Goal: Information Seeking & Learning: Learn about a topic

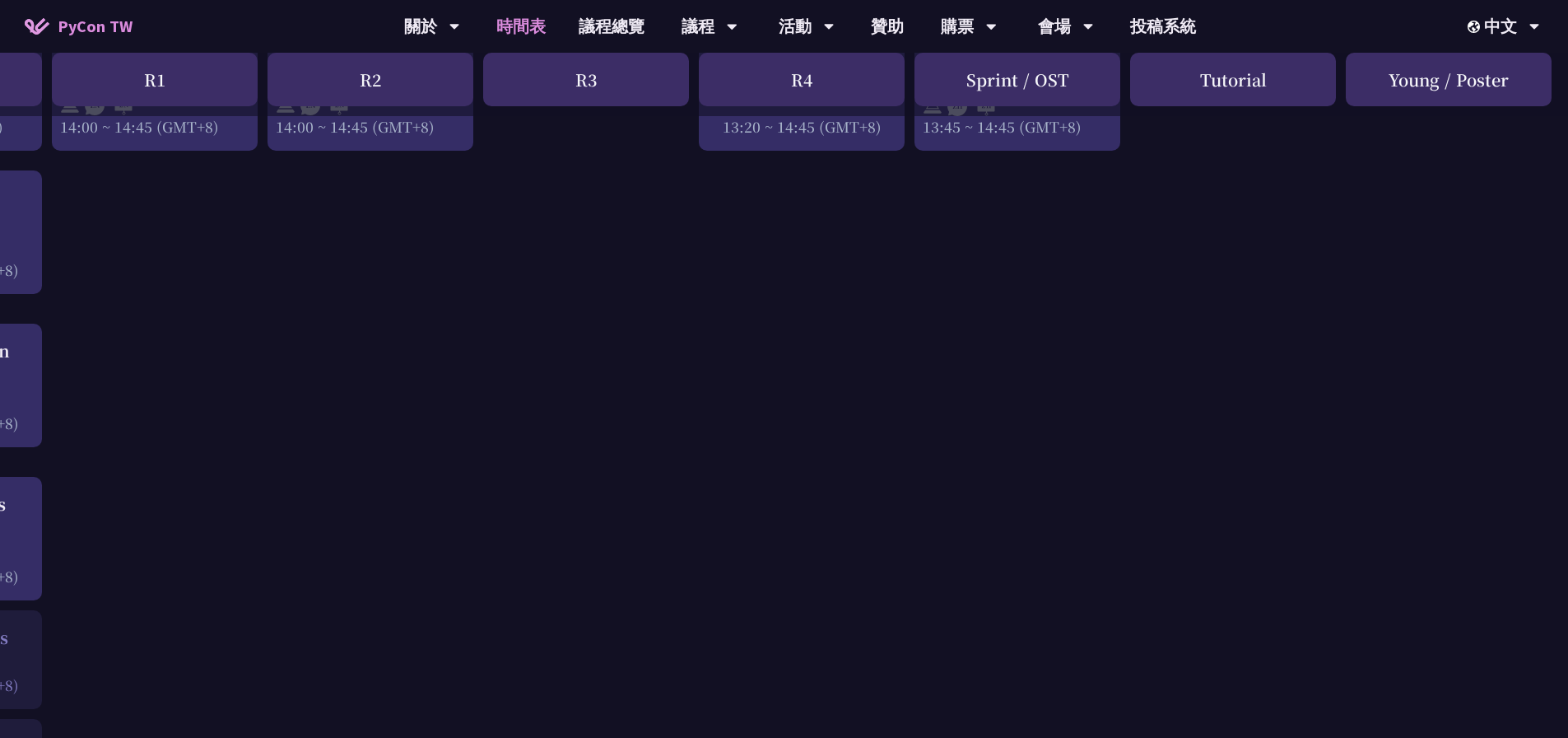
scroll to position [1976, 0]
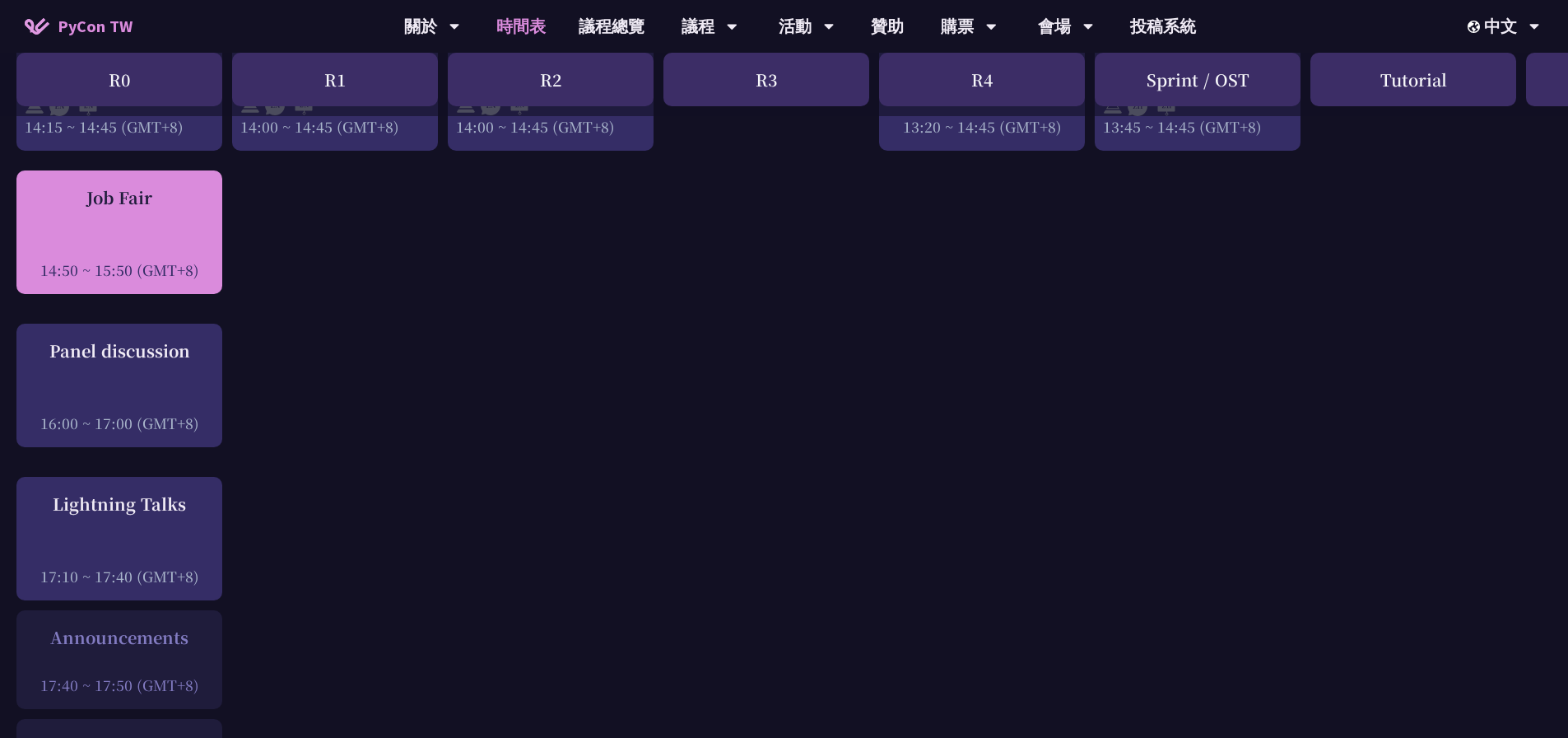
click at [163, 243] on div at bounding box center [120, 247] width 190 height 25
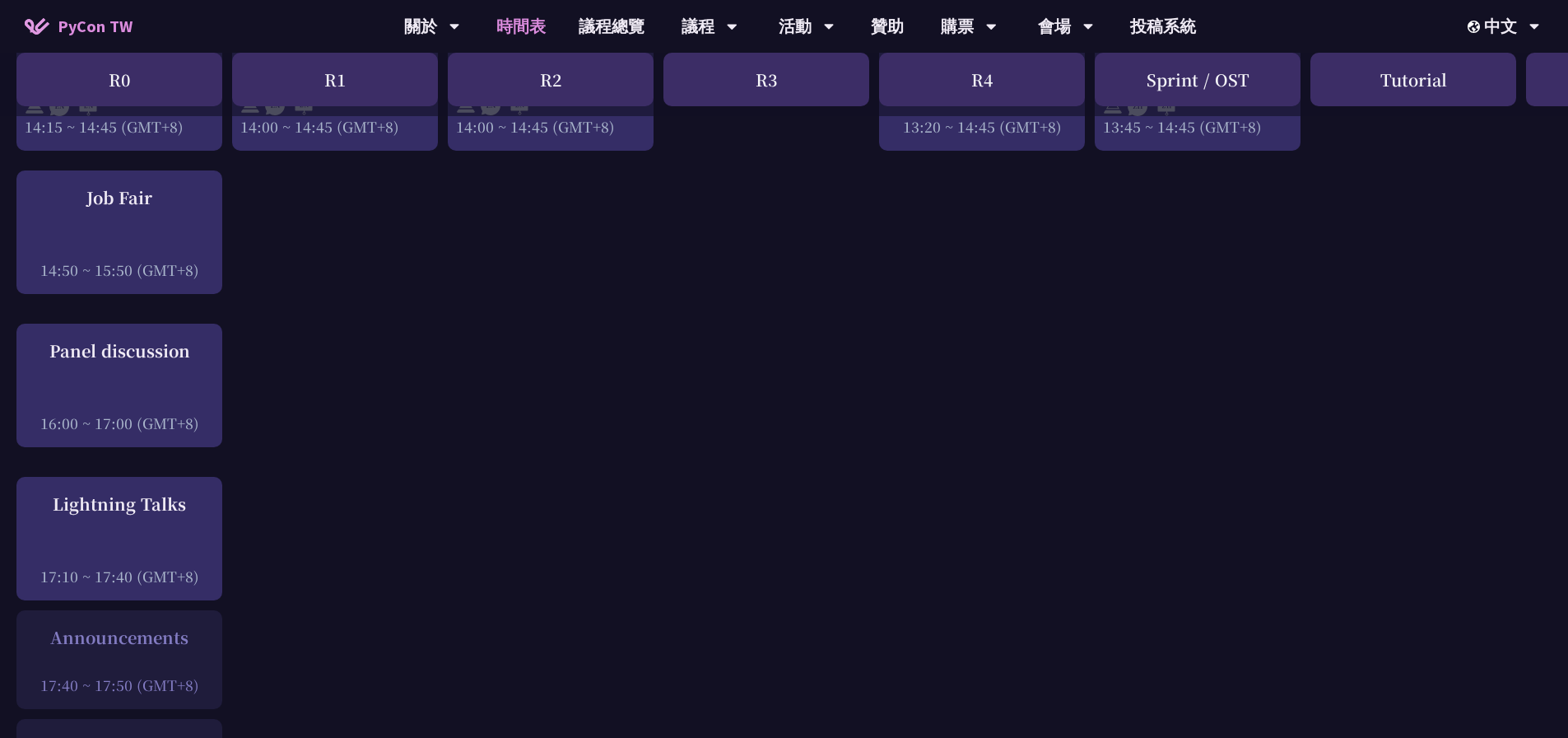
drag, startPoint x: 205, startPoint y: 232, endPoint x: 406, endPoint y: 283, distance: 207.4
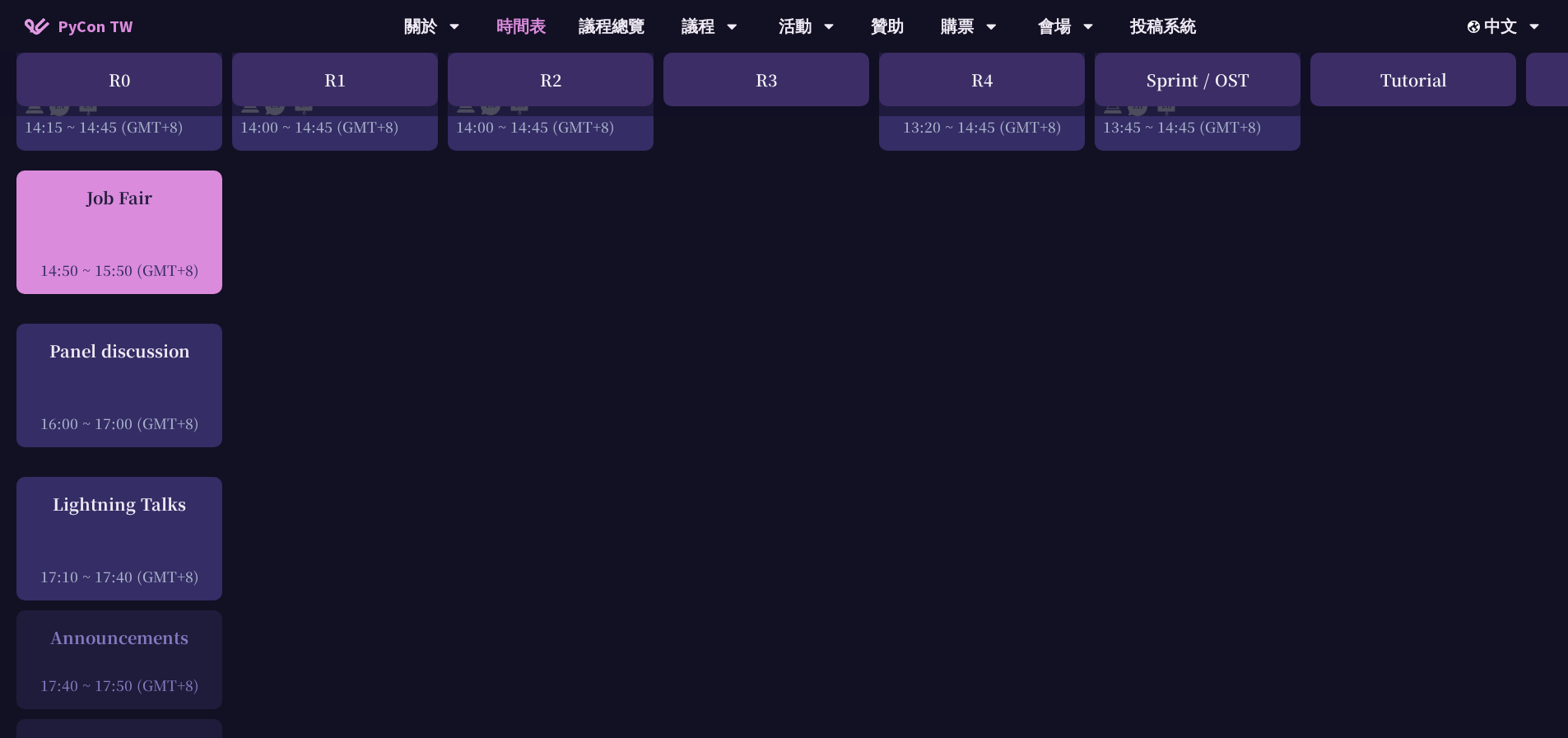
click at [173, 245] on div at bounding box center [120, 247] width 190 height 25
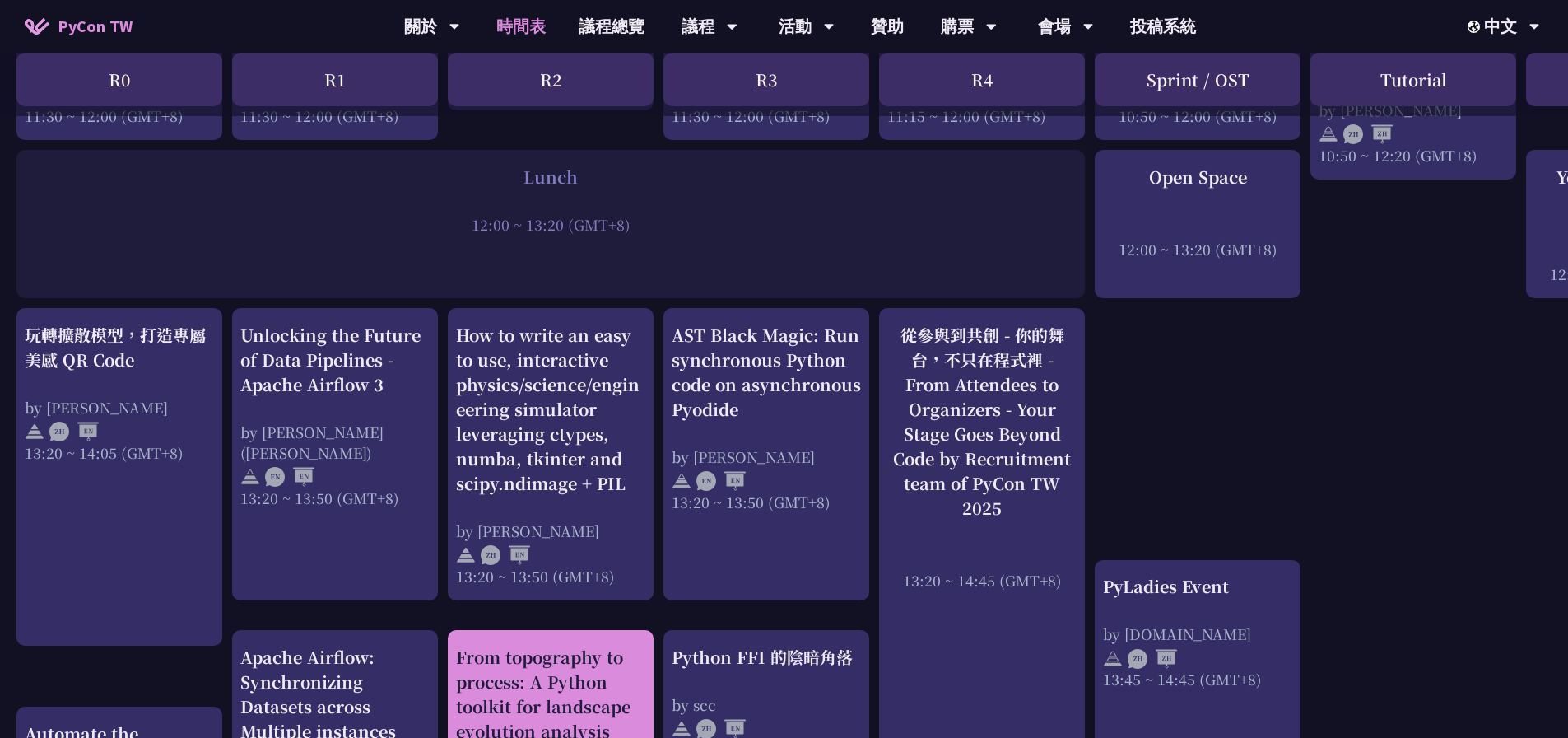
scroll to position [1811, 0]
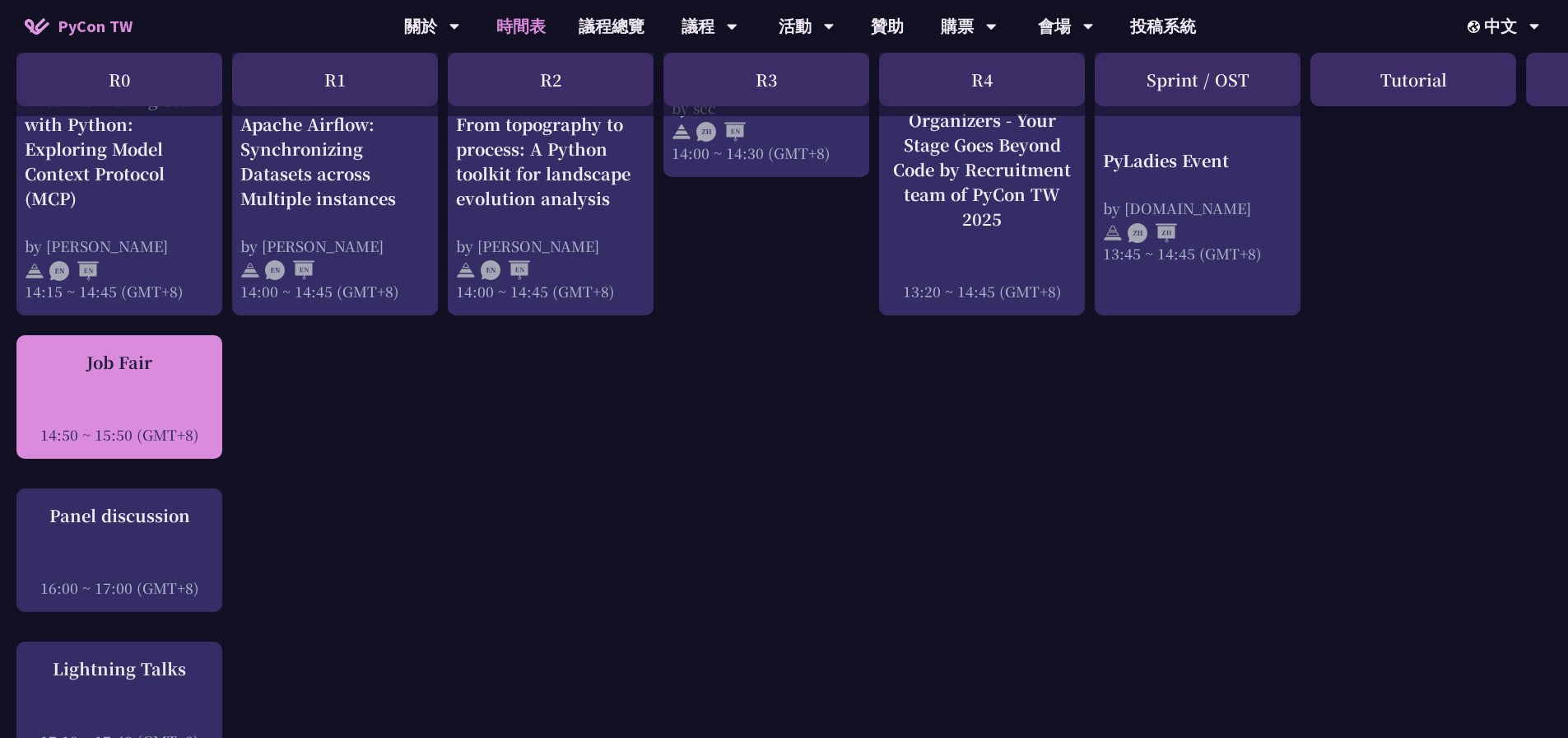
click at [126, 372] on div "Job Fair" at bounding box center [120, 362] width 190 height 25
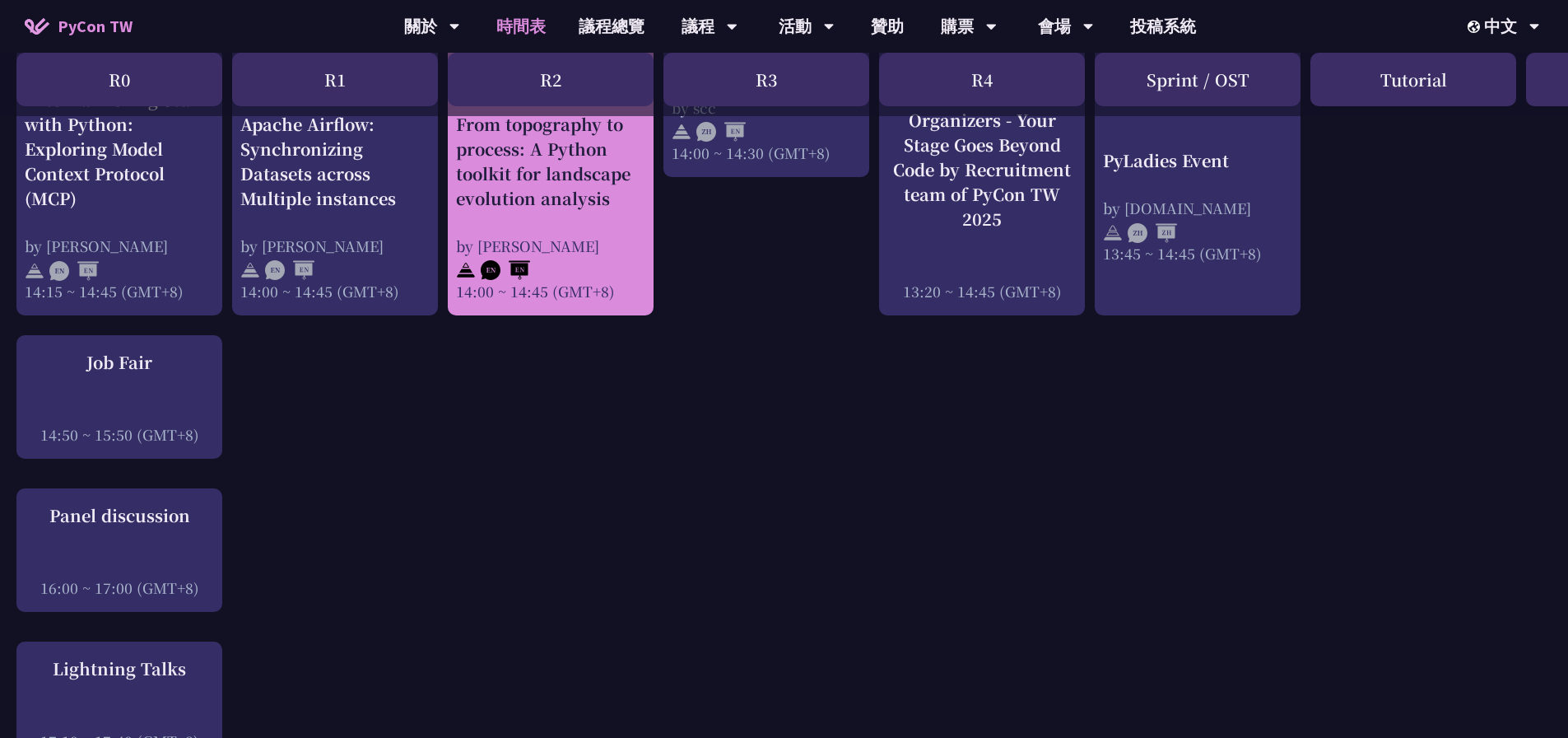
drag, startPoint x: 126, startPoint y: 372, endPoint x: 647, endPoint y: 276, distance: 529.8
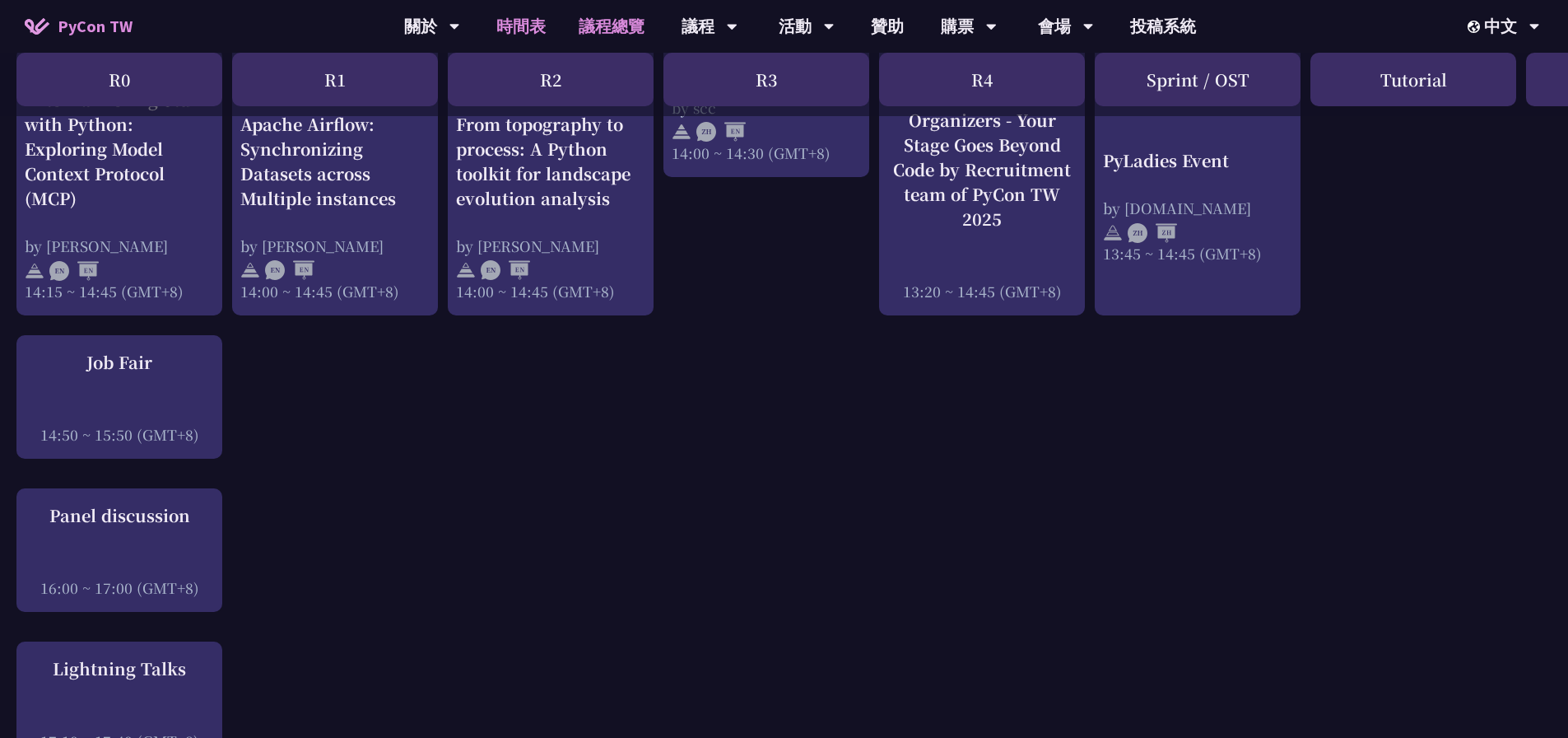
click at [613, 32] on link "議程總覽" at bounding box center [611, 26] width 98 height 52
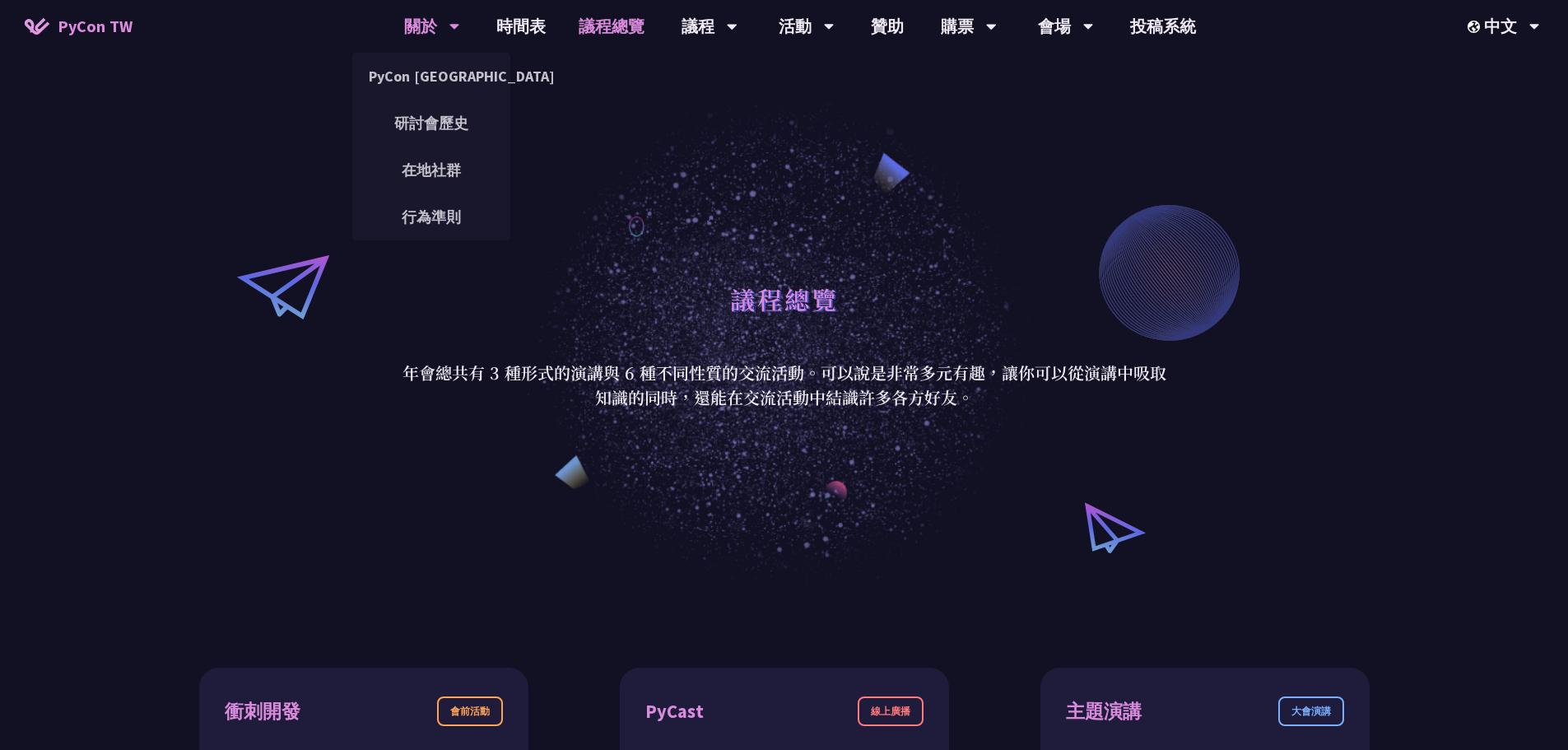
click at [436, 31] on div "關於" at bounding box center [432, 26] width 56 height 52
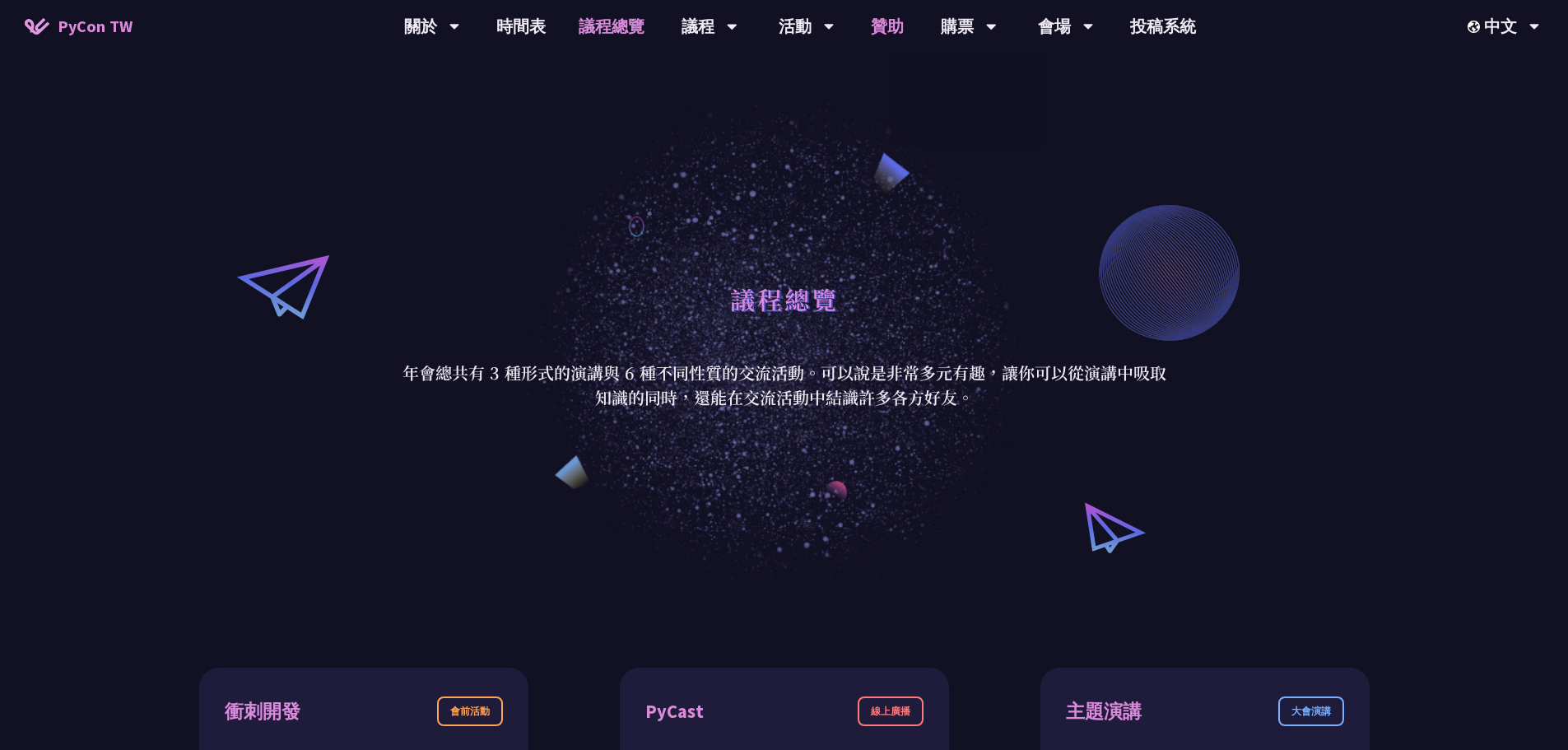
click at [898, 29] on link "贊助" at bounding box center [888, 26] width 66 height 52
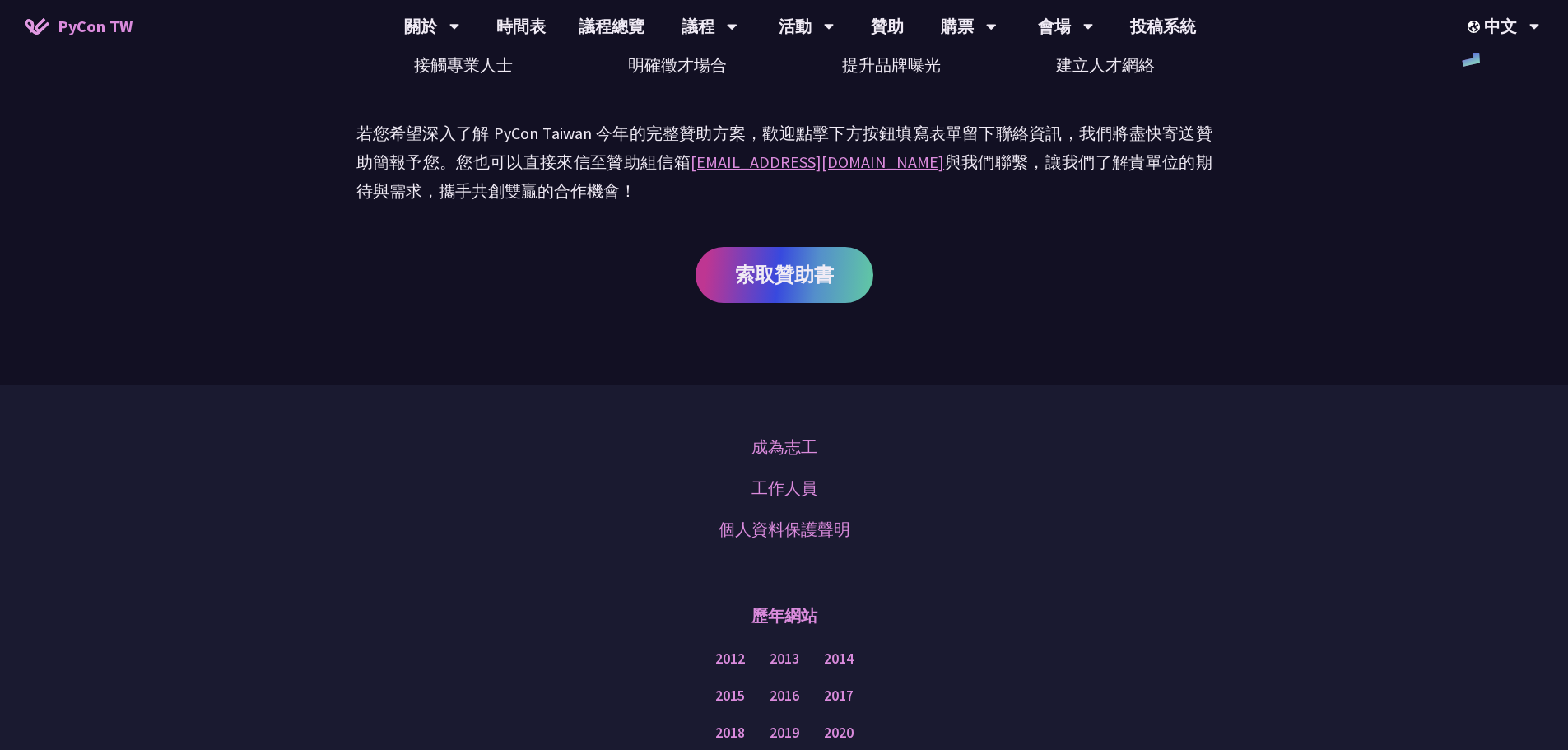
scroll to position [447, 0]
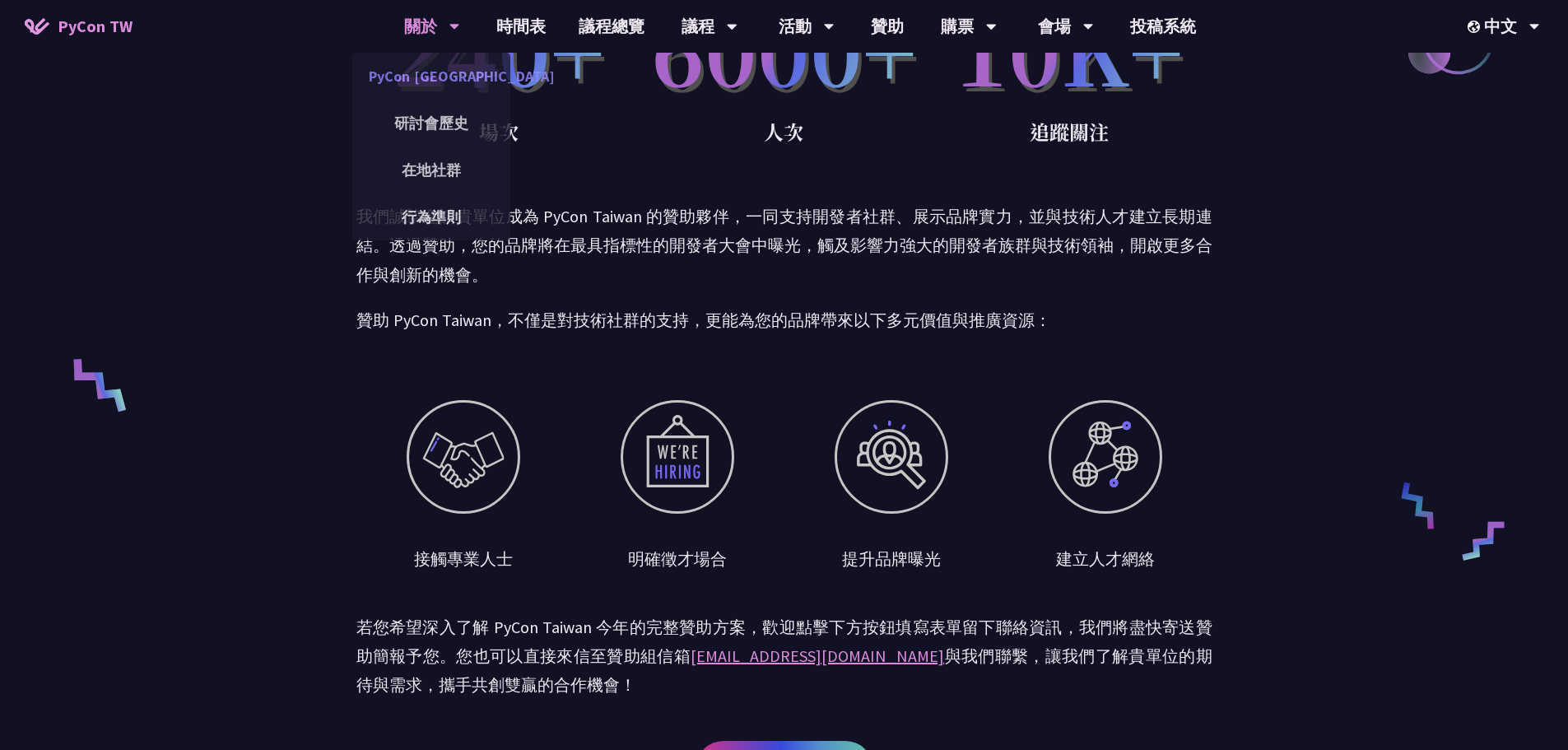
click at [455, 83] on link "PyCon [GEOGRAPHIC_DATA]" at bounding box center [432, 76] width 158 height 39
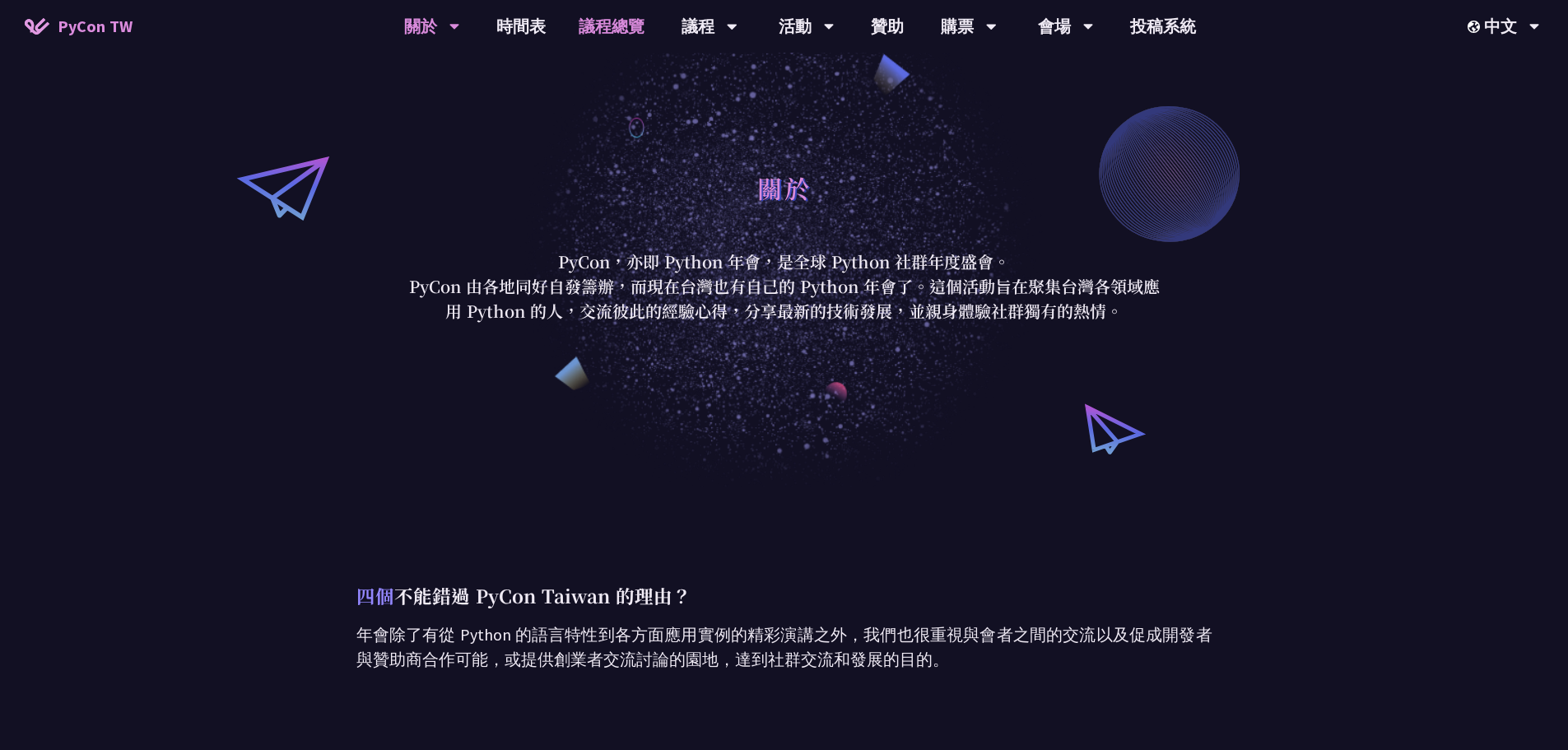
click at [603, 28] on link "議程總覽" at bounding box center [611, 26] width 98 height 52
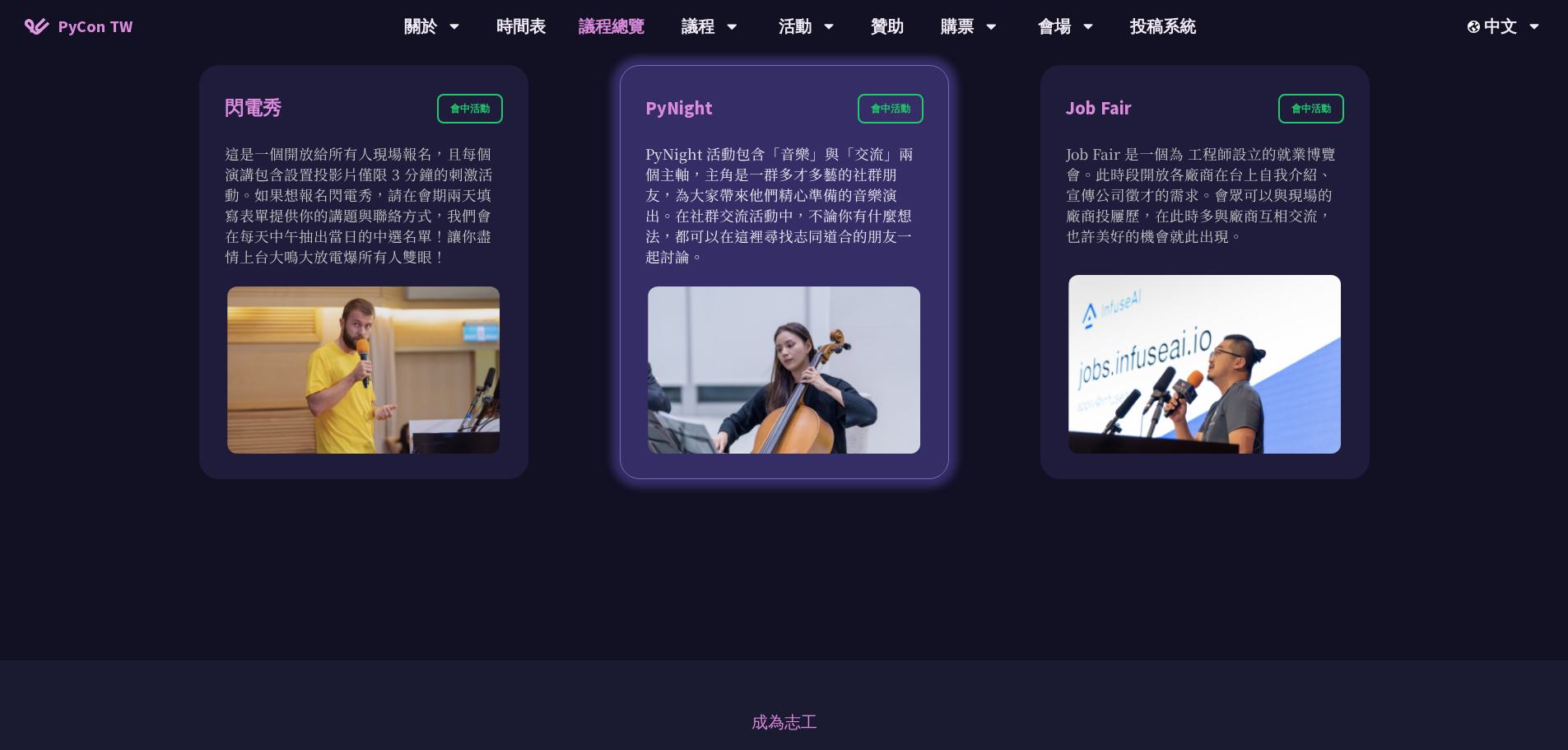
scroll to position [1893, 0]
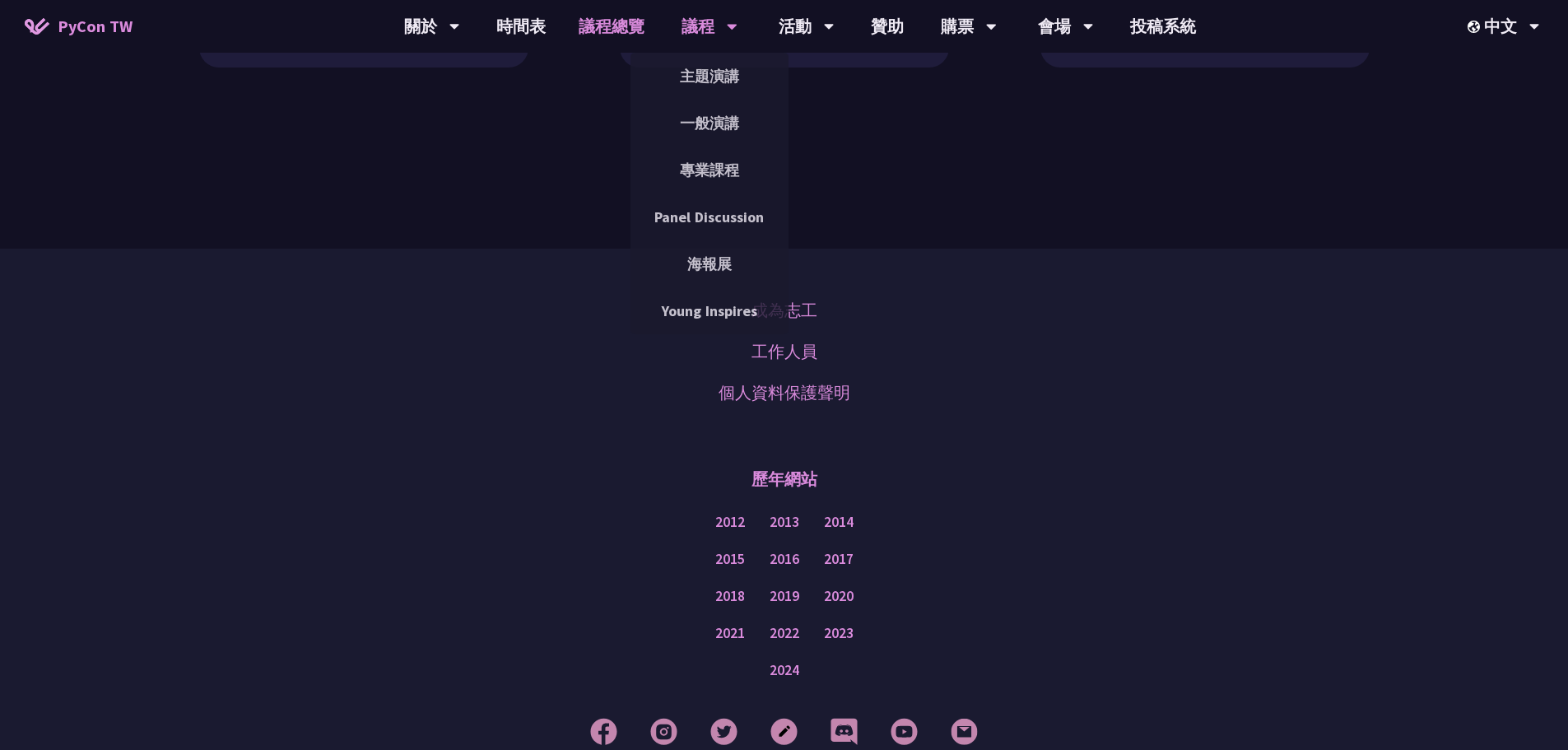
click at [698, 28] on div "議程" at bounding box center [709, 26] width 56 height 52
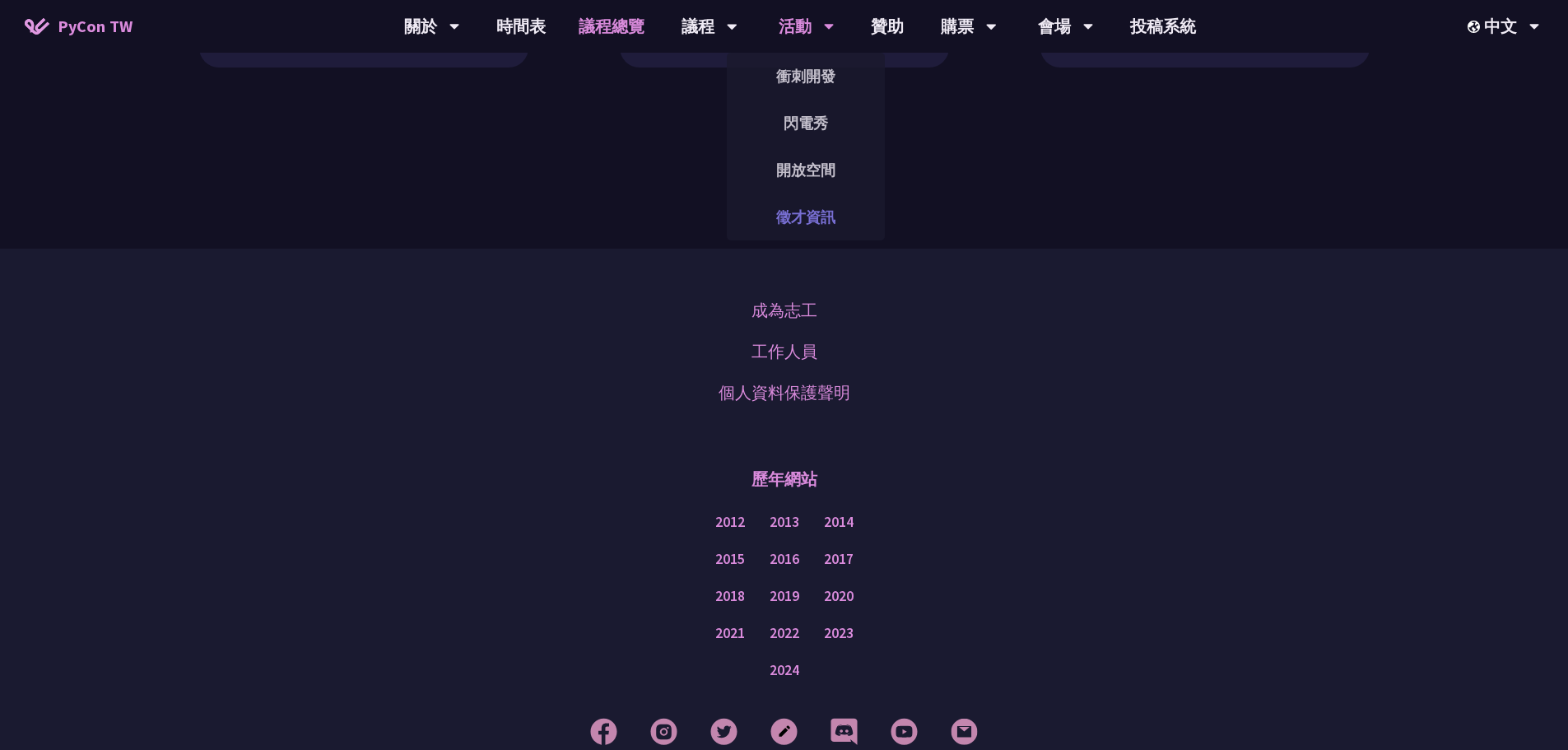
click at [836, 213] on link "徵才資訊" at bounding box center [806, 217] width 158 height 39
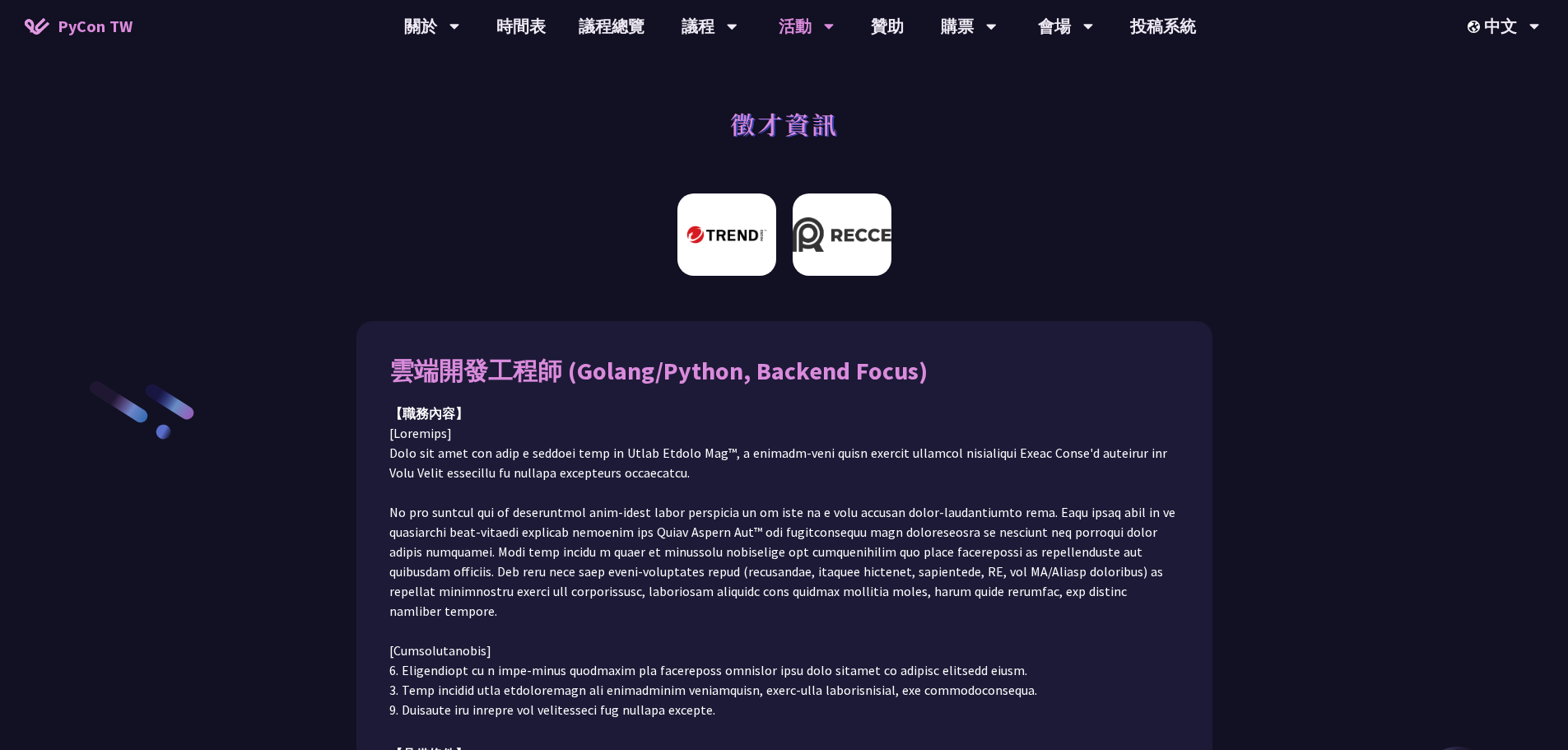
click at [826, 239] on img at bounding box center [841, 234] width 98 height 82
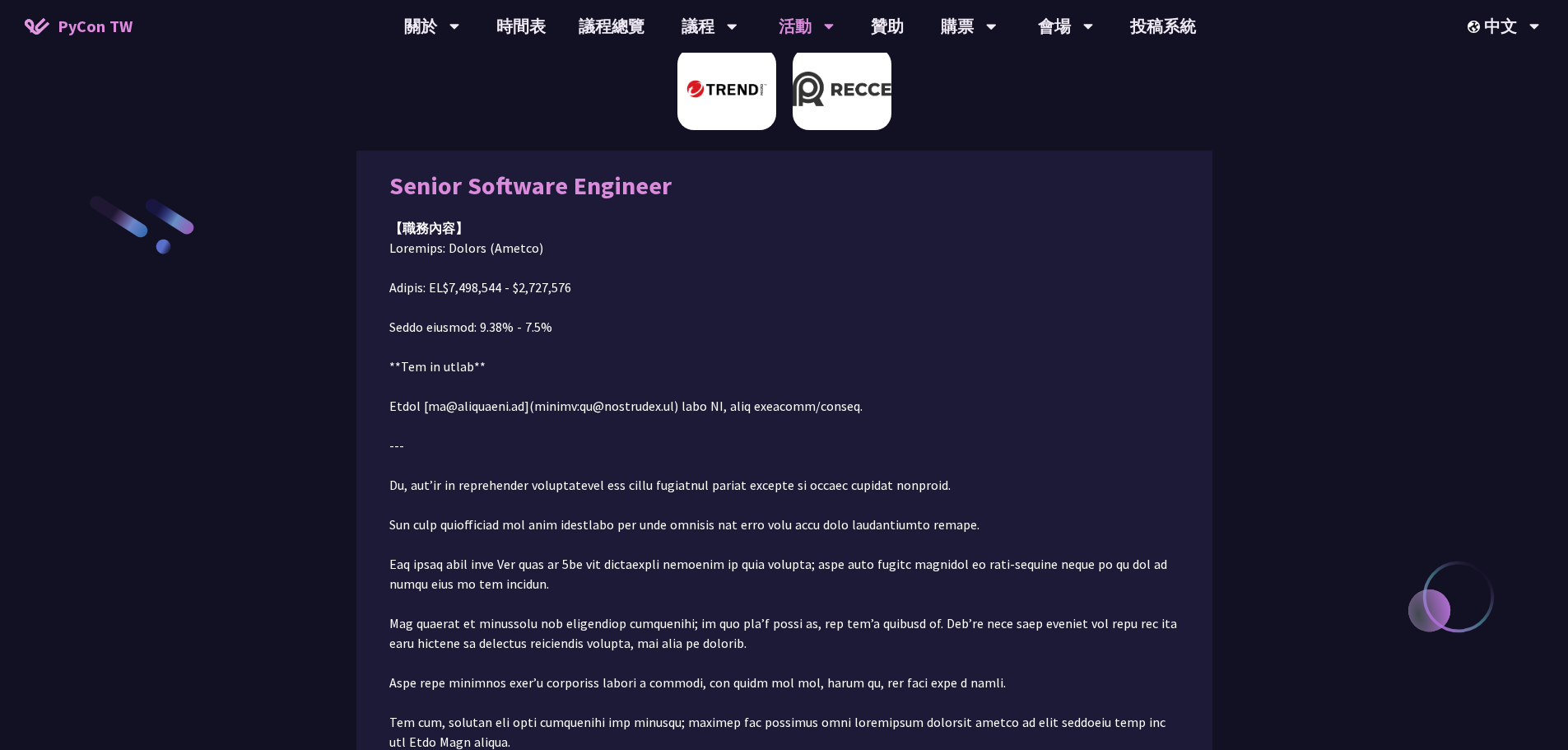
click at [722, 95] on img at bounding box center [726, 88] width 98 height 82
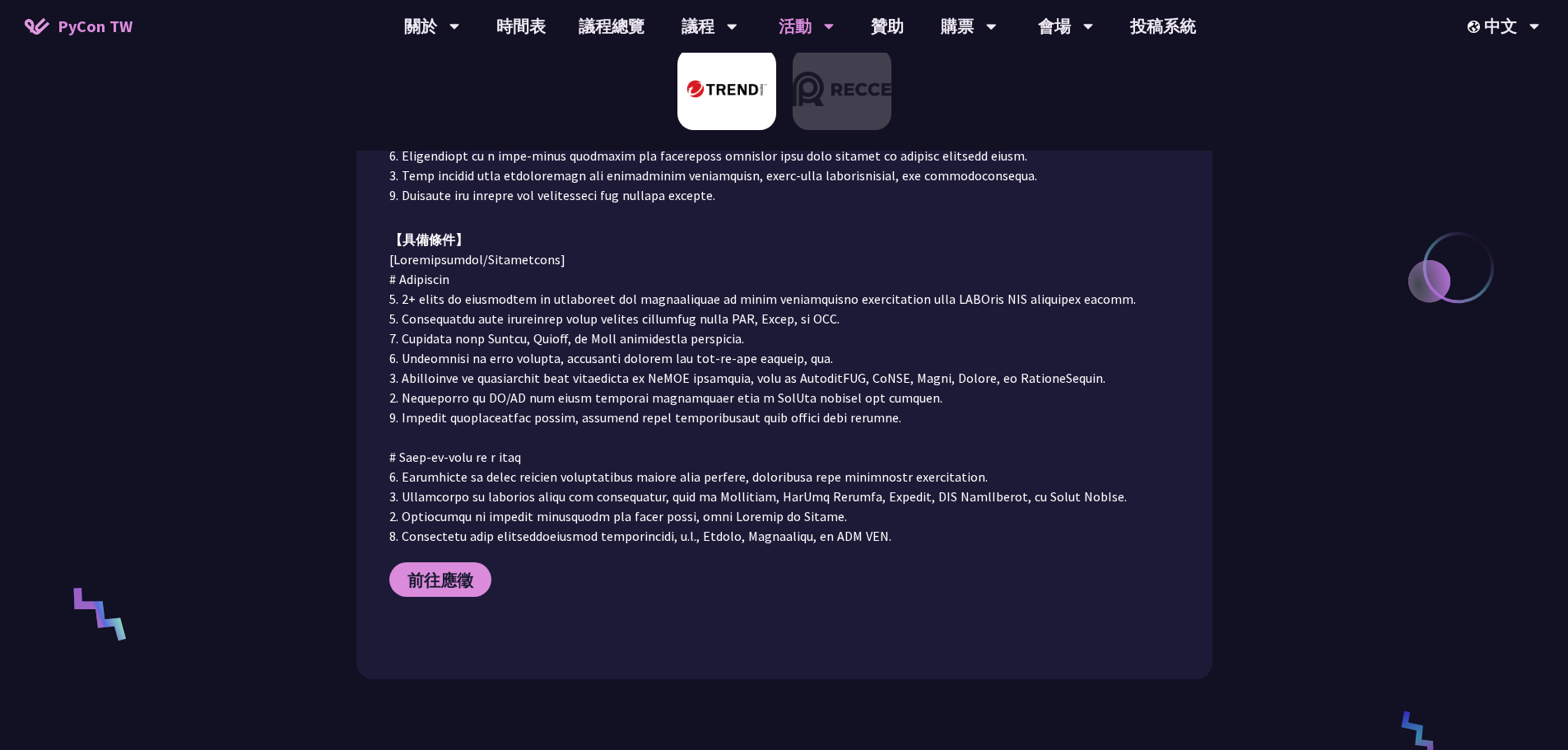
scroll to position [0, 0]
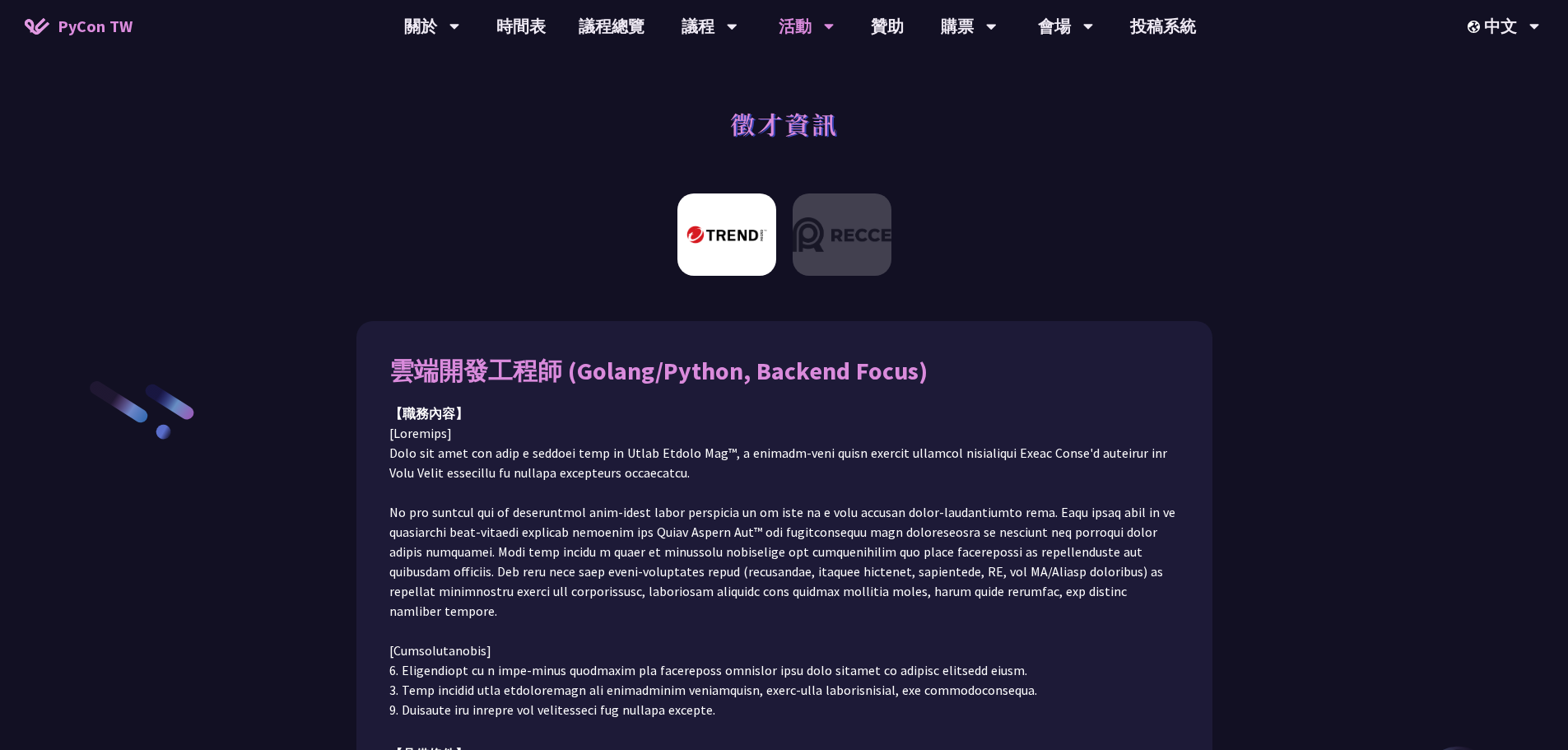
click at [1272, 271] on div at bounding box center [784, 240] width 1568 height 111
click at [897, 36] on link "贊助" at bounding box center [888, 26] width 66 height 52
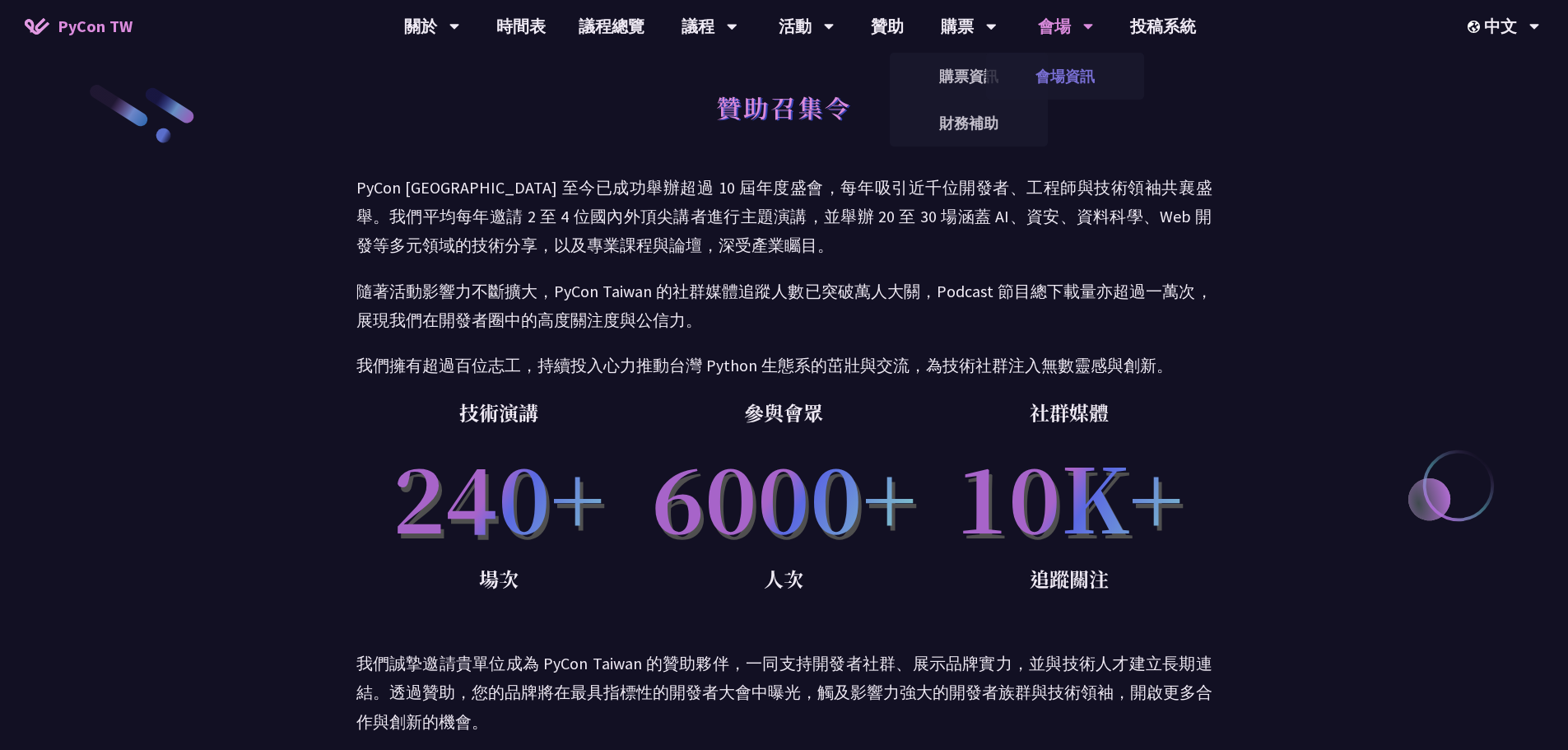
click at [1074, 69] on link "會場資訊" at bounding box center [1066, 76] width 158 height 39
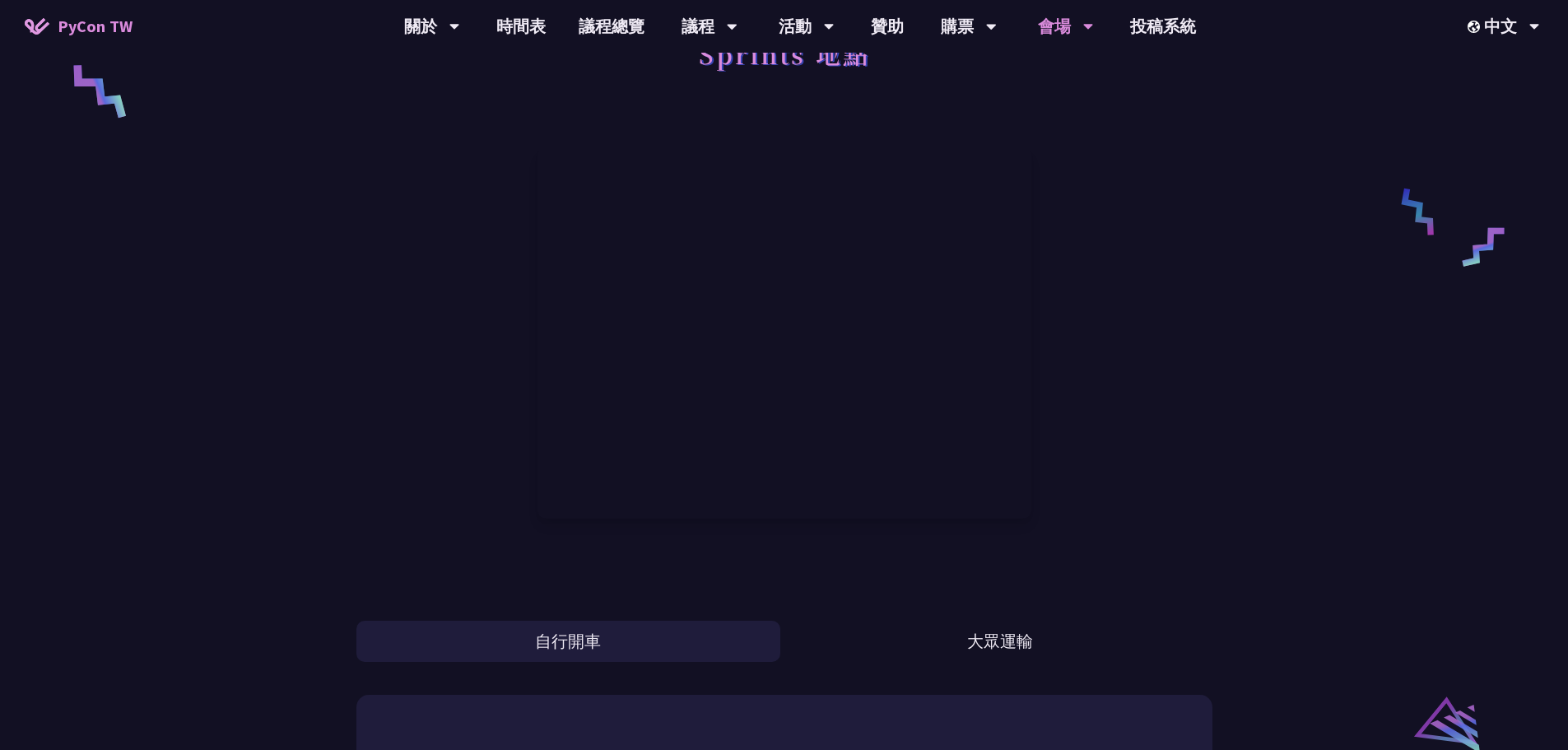
scroll to position [1152, 0]
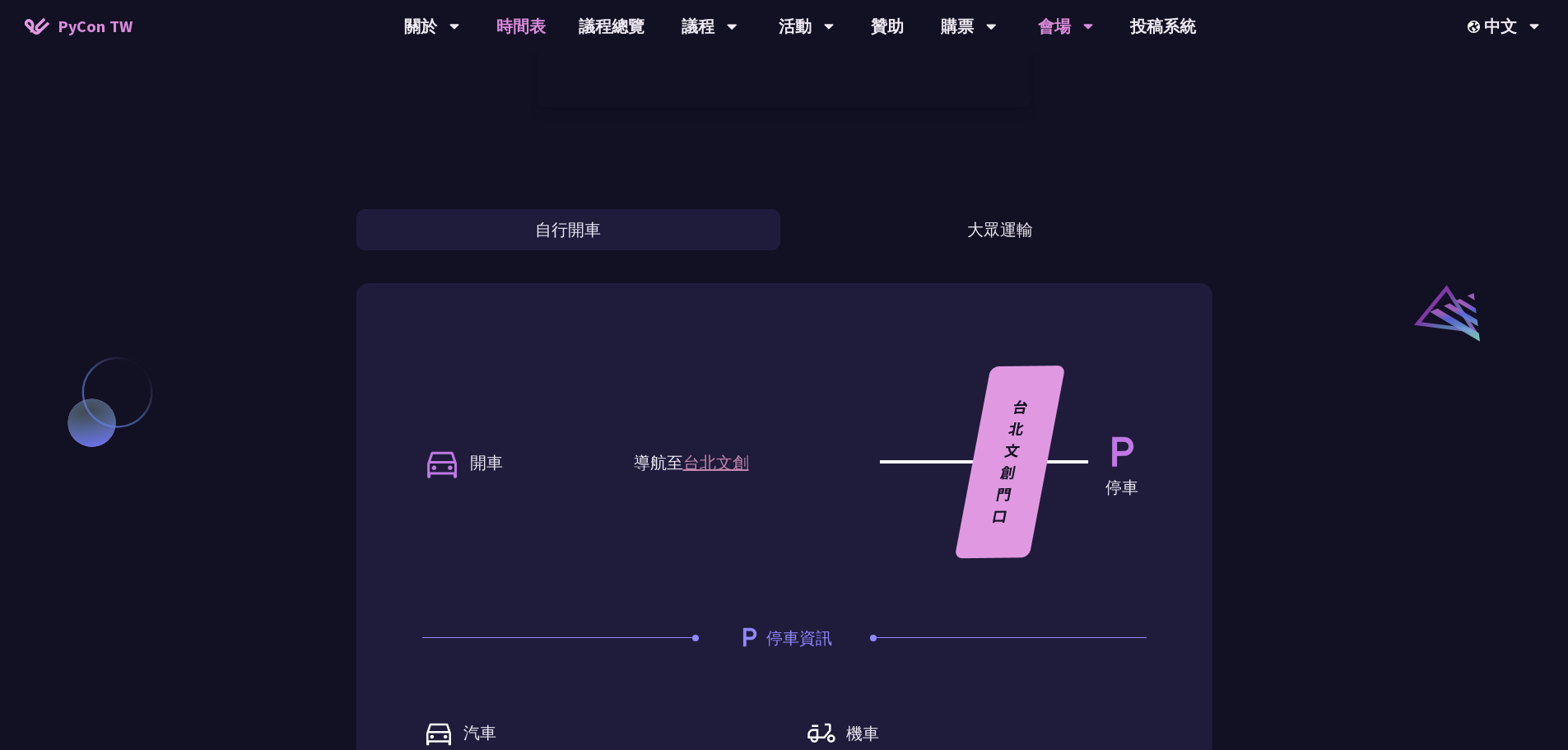
click at [543, 28] on link "時間表" at bounding box center [521, 26] width 82 height 52
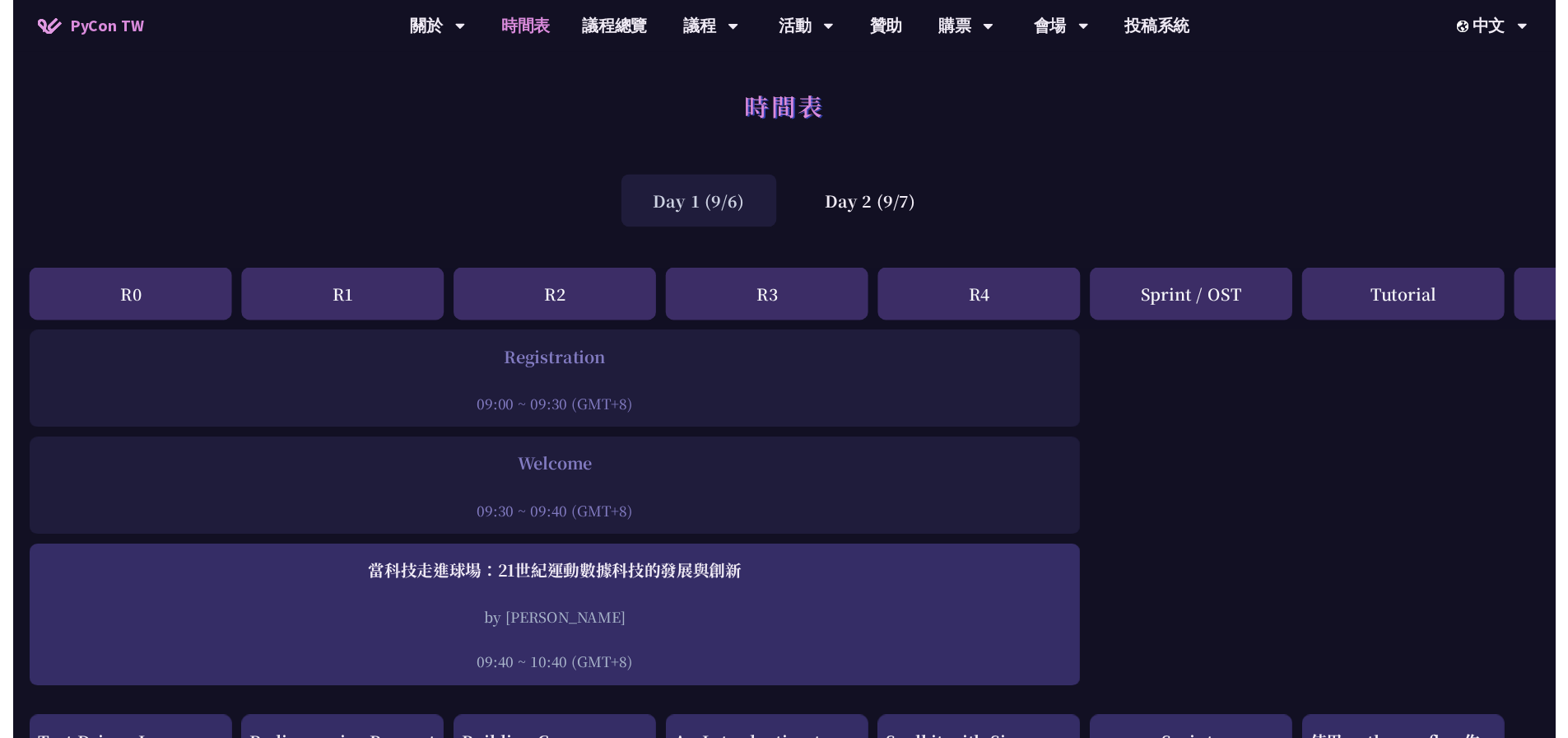
scroll to position [1811, 0]
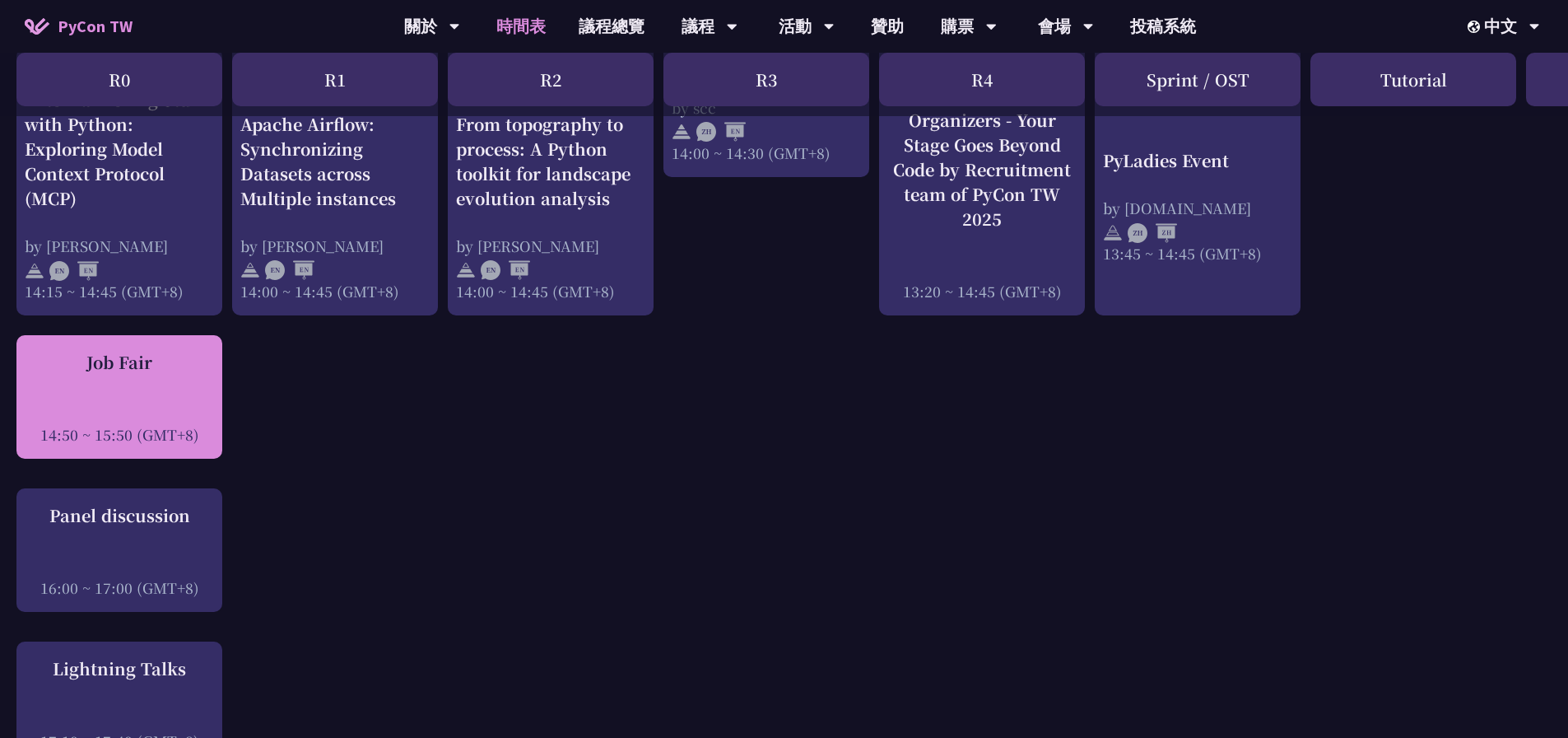
click at [141, 433] on div "14:50 ~ 15:50 (GMT+8)" at bounding box center [120, 434] width 190 height 20
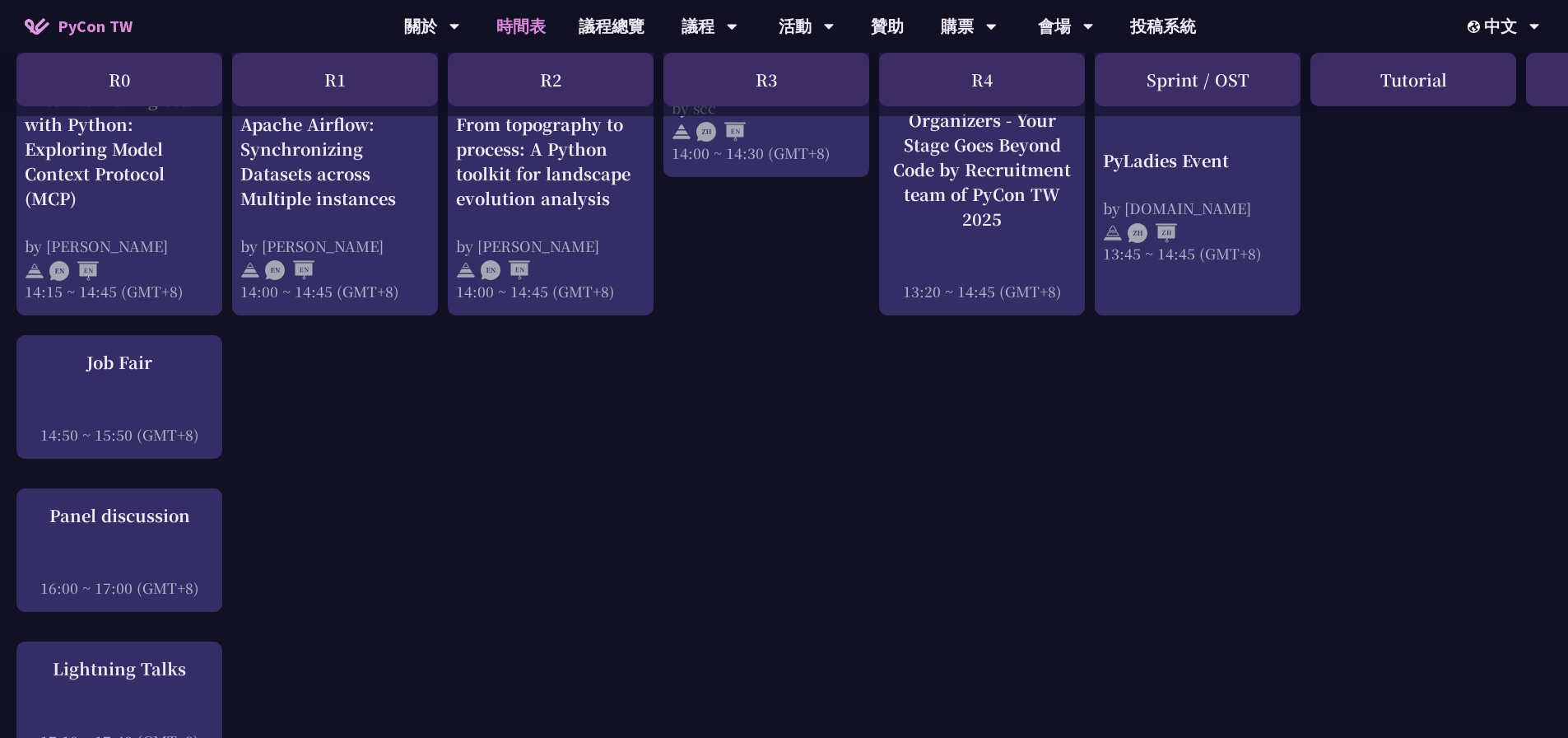
drag, startPoint x: 173, startPoint y: 382, endPoint x: 519, endPoint y: 379, distance: 346.0
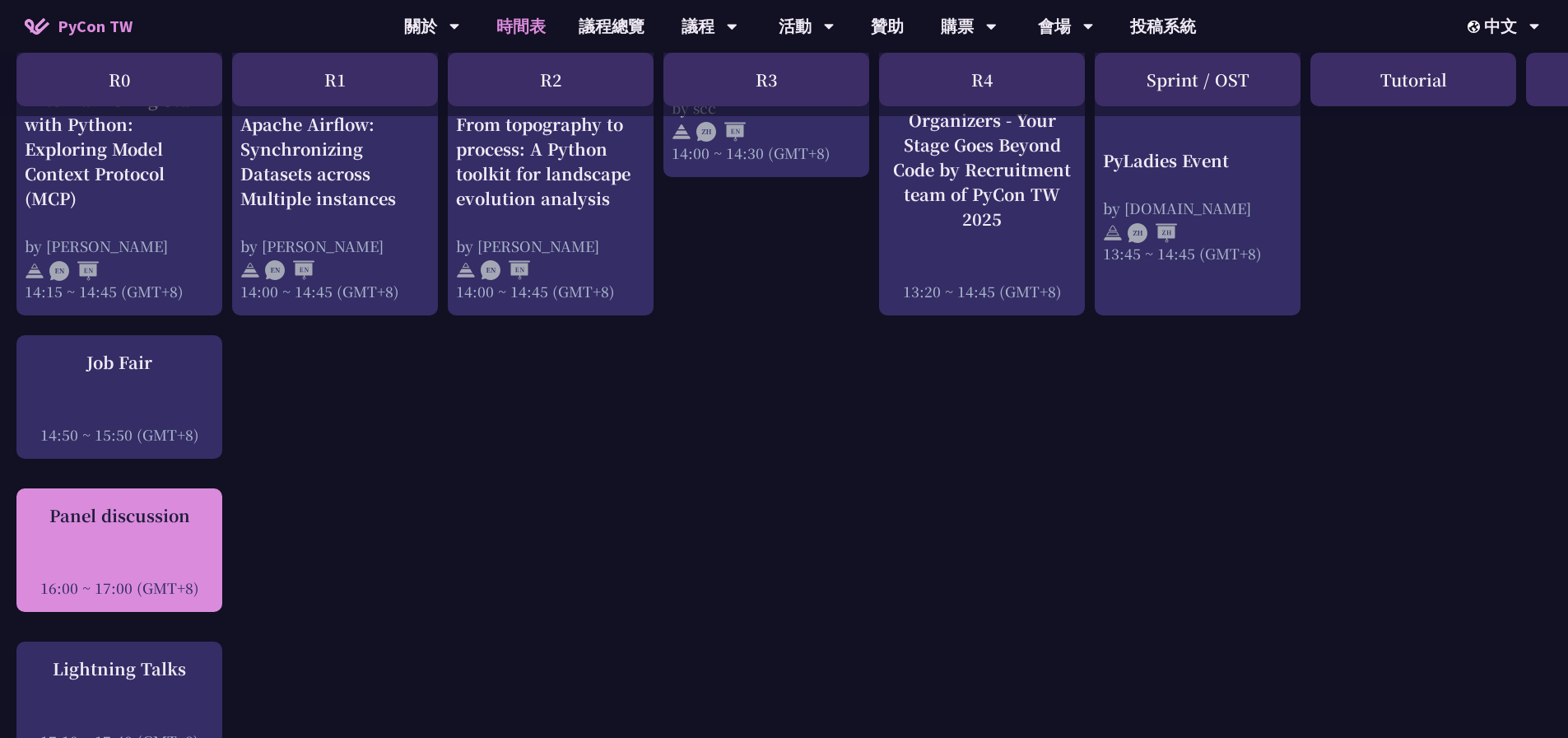
click at [140, 500] on div "Panel discussion 16:00 ~ 17:00 (GMT+8)" at bounding box center [120, 549] width 206 height 123
